Goal: Task Accomplishment & Management: Complete application form

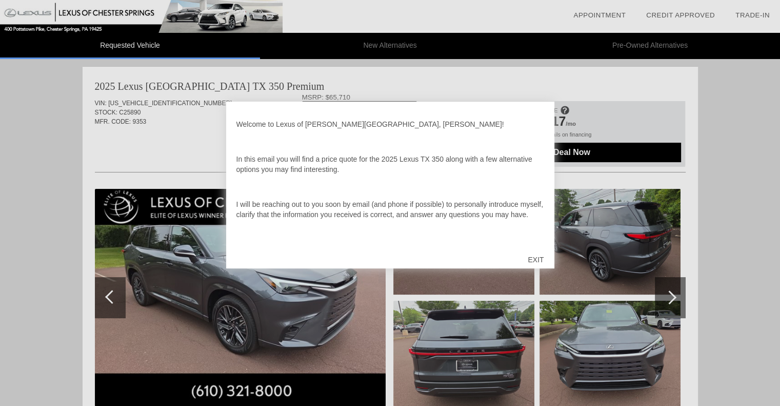
click at [538, 258] on div "EXIT" at bounding box center [535, 259] width 36 height 31
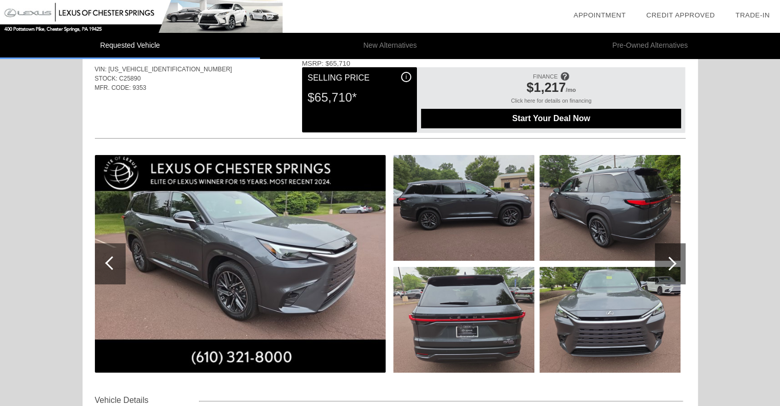
scroll to position [59, 0]
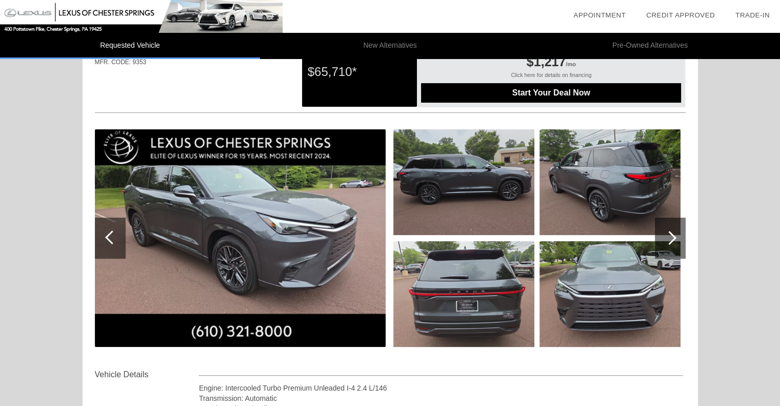
click at [502, 168] on img at bounding box center [463, 182] width 141 height 106
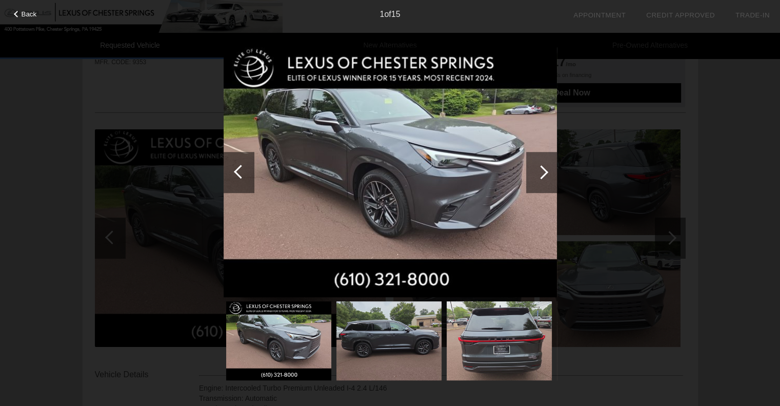
click at [543, 176] on div at bounding box center [541, 172] width 14 height 14
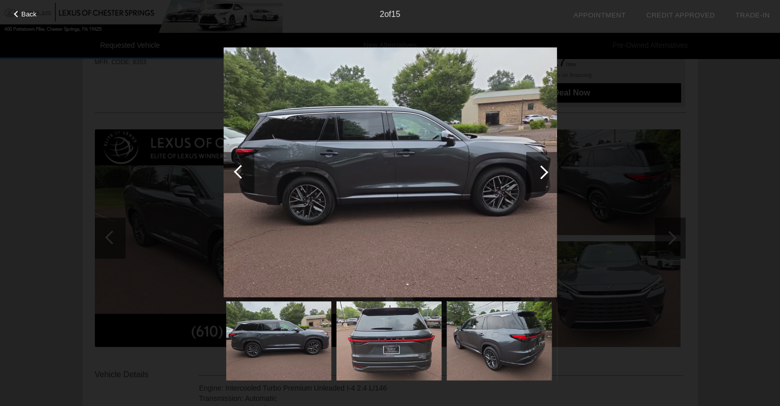
click at [543, 176] on div at bounding box center [541, 172] width 14 height 14
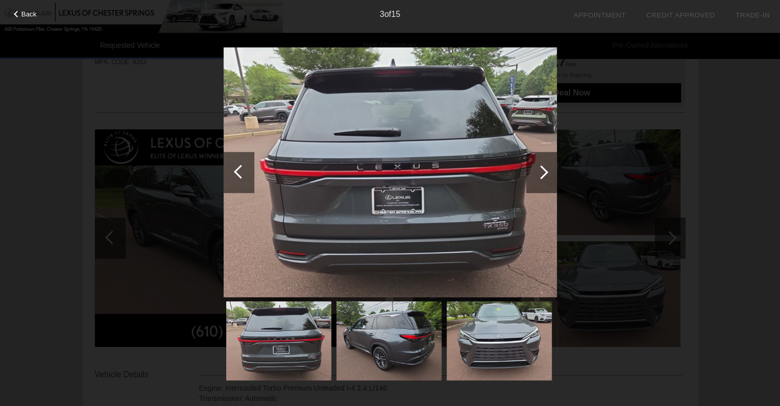
click at [543, 176] on div at bounding box center [541, 172] width 14 height 14
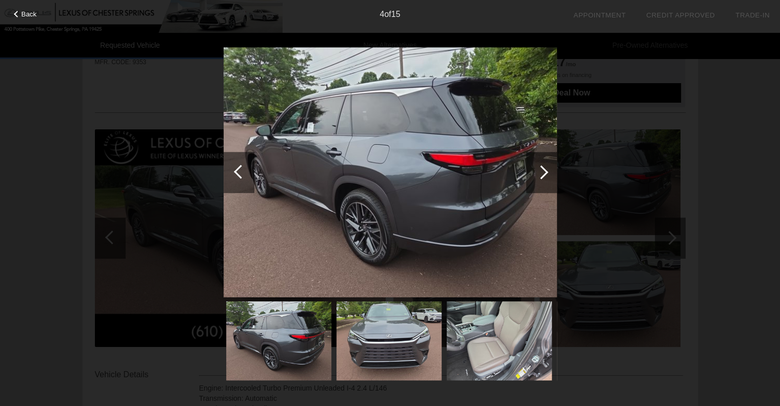
click at [543, 176] on div at bounding box center [541, 172] width 14 height 14
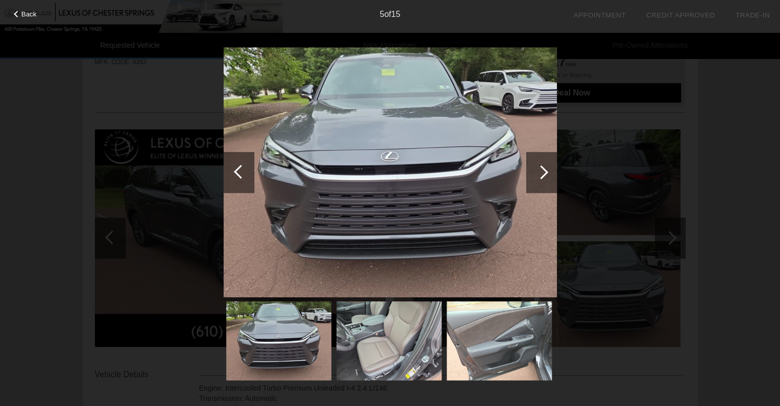
click at [543, 176] on div at bounding box center [541, 172] width 14 height 14
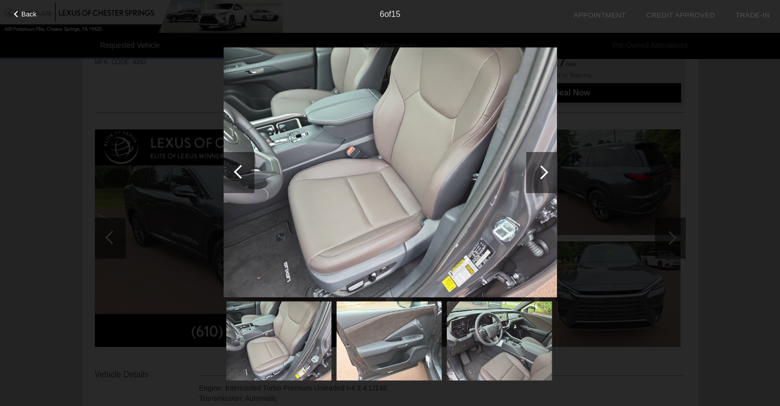
click at [543, 176] on div at bounding box center [541, 172] width 14 height 14
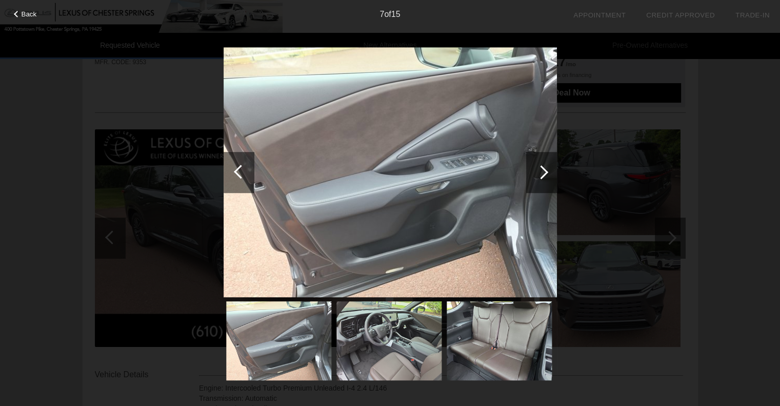
click at [543, 176] on div at bounding box center [541, 172] width 14 height 14
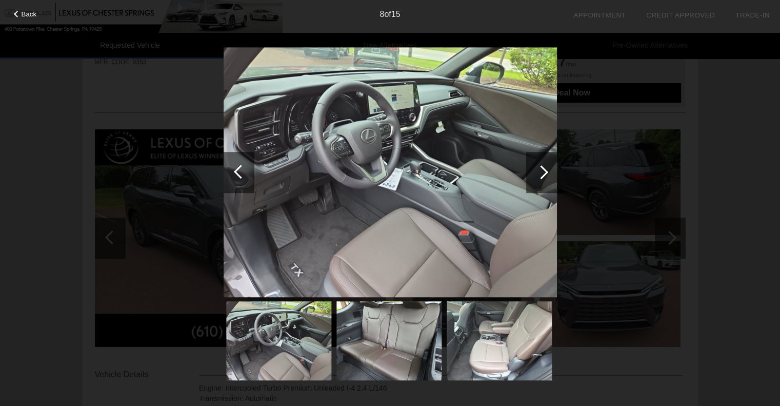
click at [543, 176] on div at bounding box center [541, 172] width 14 height 14
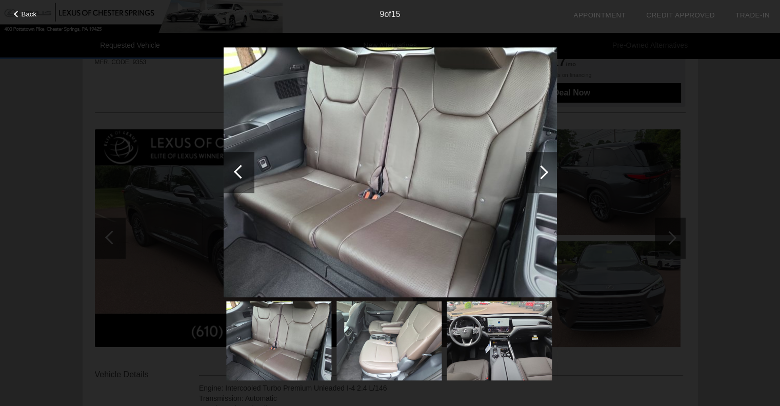
click at [543, 176] on div at bounding box center [541, 172] width 14 height 14
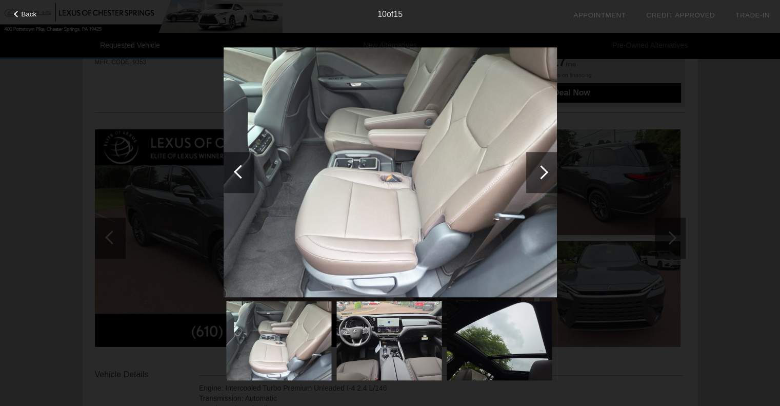
click at [543, 176] on div at bounding box center [541, 172] width 14 height 14
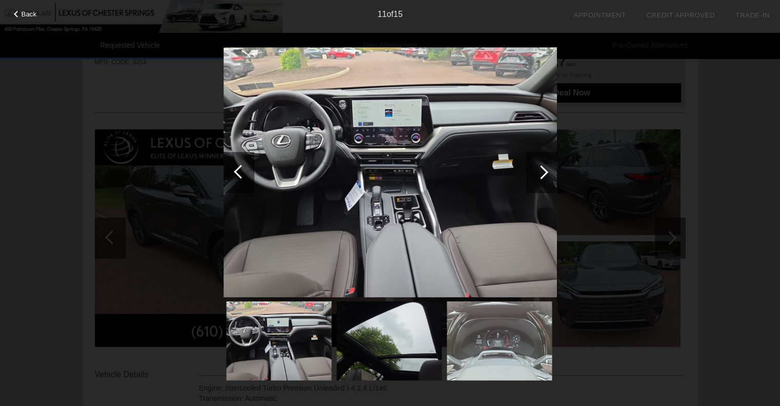
click at [543, 176] on div at bounding box center [541, 172] width 14 height 14
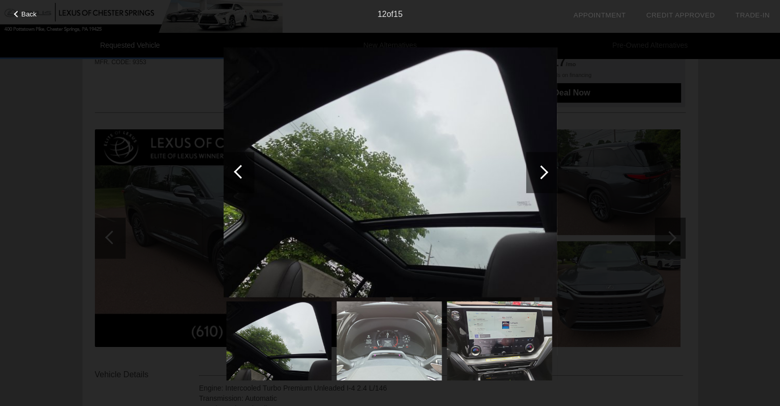
click at [543, 176] on div at bounding box center [541, 172] width 14 height 14
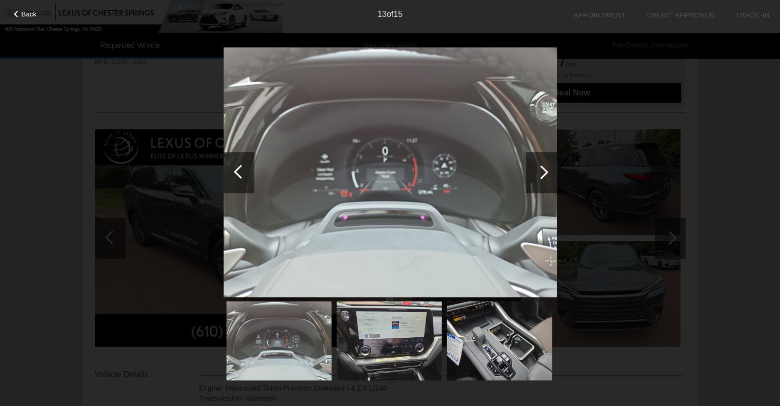
click at [543, 176] on div at bounding box center [541, 172] width 14 height 14
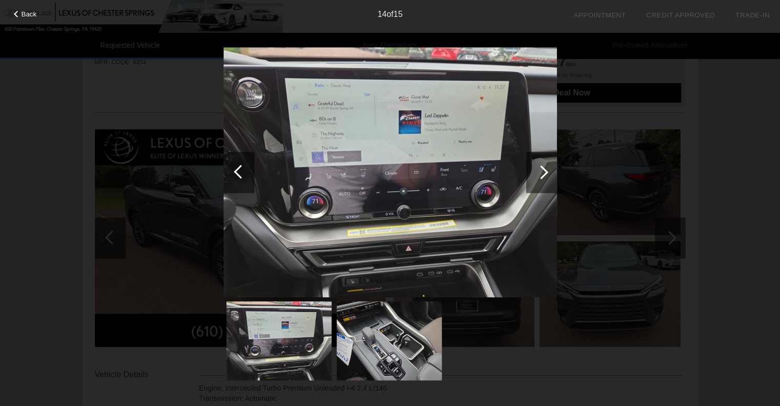
click at [543, 176] on div at bounding box center [541, 172] width 14 height 14
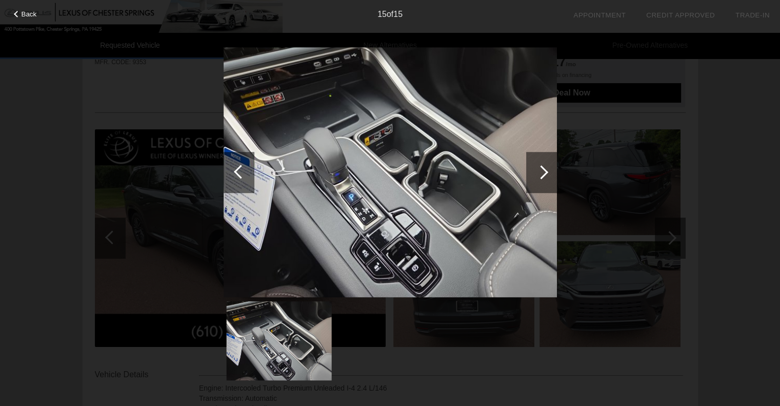
click at [543, 176] on div at bounding box center [541, 172] width 14 height 14
click at [224, 165] on div at bounding box center [239, 172] width 31 height 41
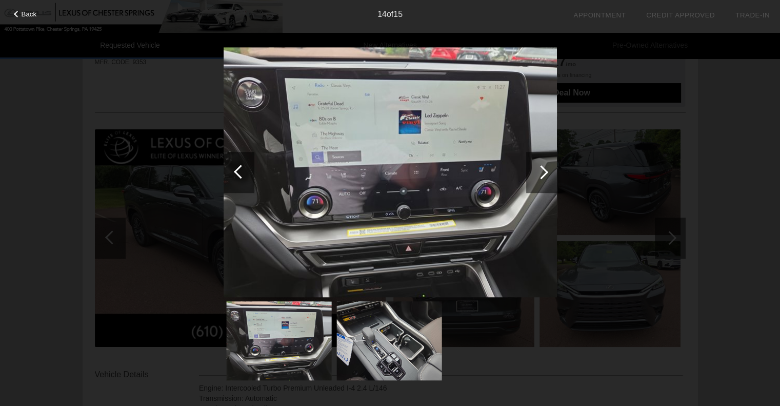
click at [224, 165] on div at bounding box center [239, 172] width 31 height 41
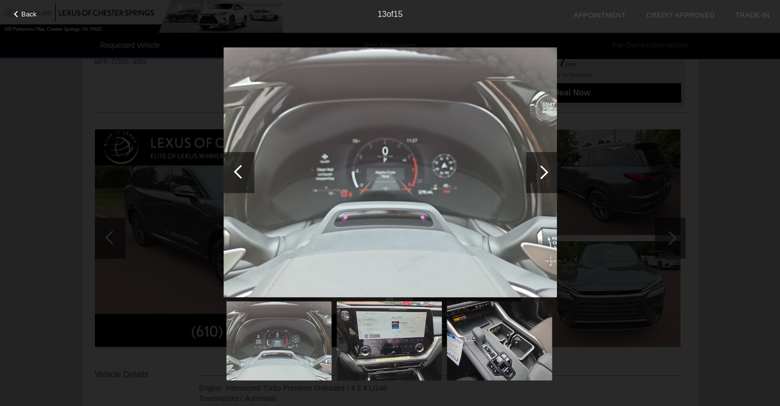
click at [224, 165] on div at bounding box center [239, 172] width 31 height 41
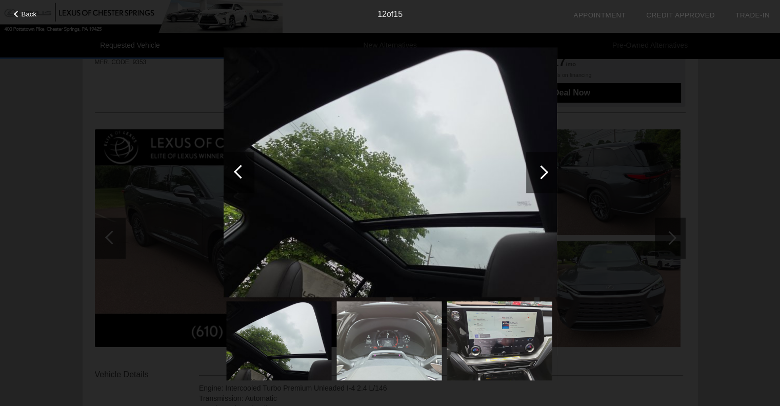
click at [224, 165] on div at bounding box center [239, 172] width 31 height 41
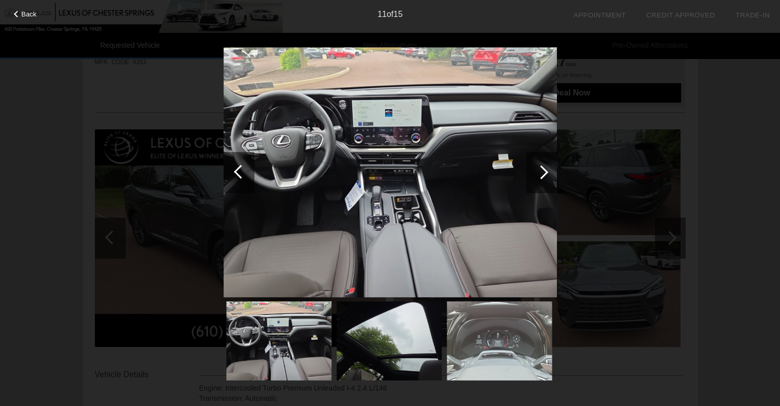
click at [224, 165] on div at bounding box center [239, 172] width 31 height 41
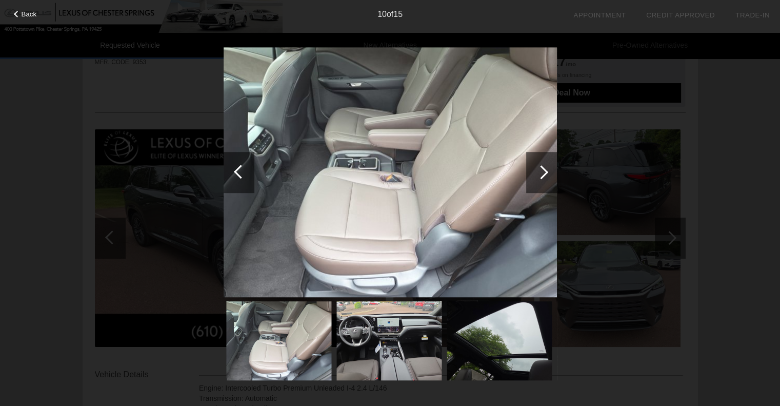
click at [224, 165] on div at bounding box center [239, 172] width 31 height 41
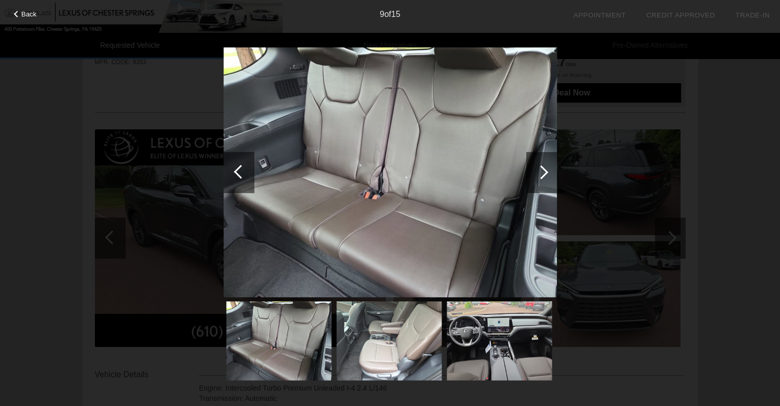
click at [224, 165] on div at bounding box center [239, 172] width 31 height 41
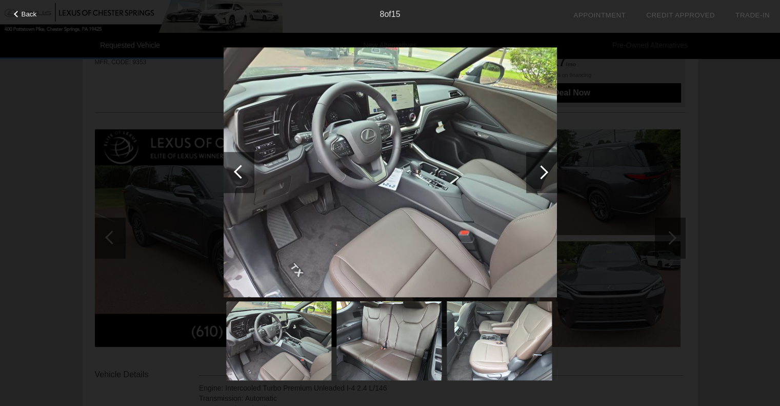
click at [23, 17] on span "Back" at bounding box center [29, 14] width 15 height 8
